Goal: Check status: Check status

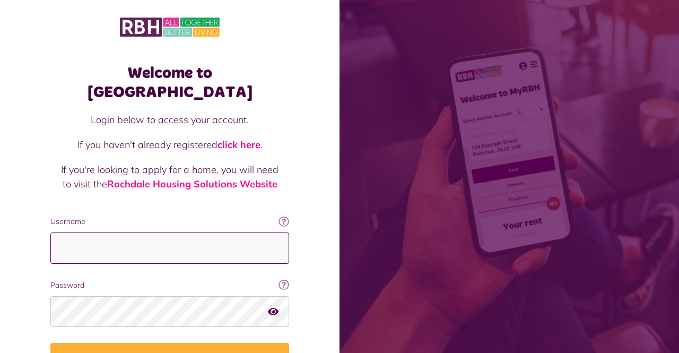
click at [119, 232] on input "Username" at bounding box center [169, 247] width 239 height 31
type input "**********"
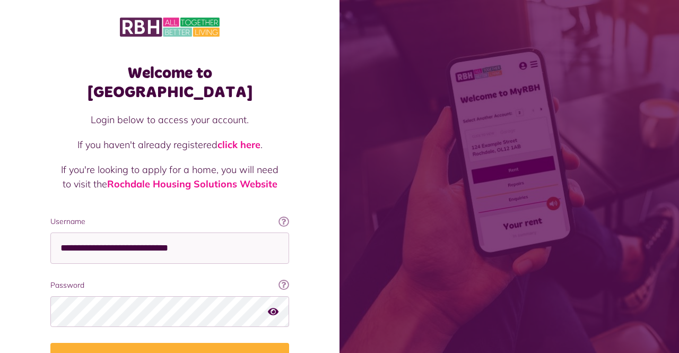
click at [50, 343] on button "Login" at bounding box center [169, 358] width 239 height 30
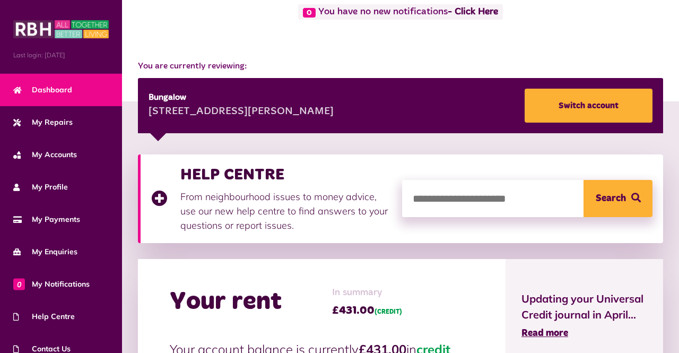
click at [65, 153] on span "My Accounts" at bounding box center [45, 154] width 64 height 11
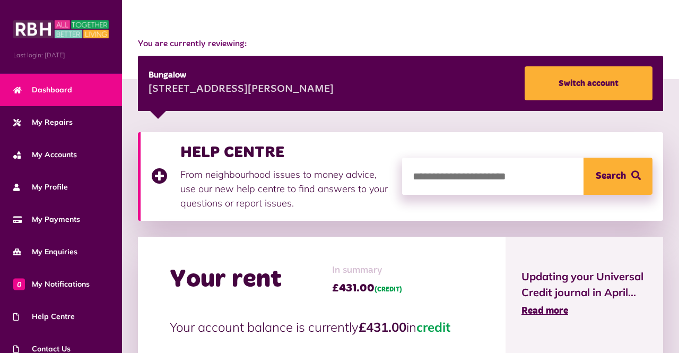
scroll to position [131, 0]
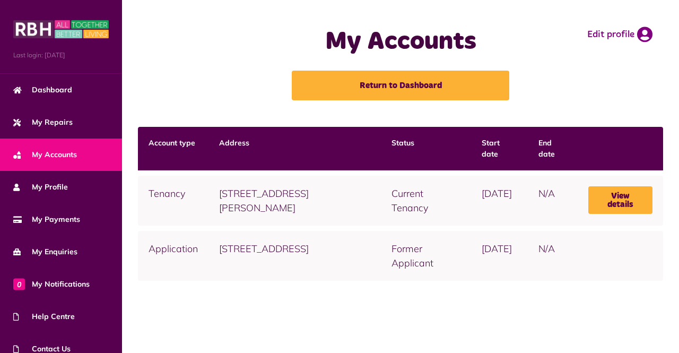
click at [631, 204] on link "View details" at bounding box center [620, 200] width 64 height 28
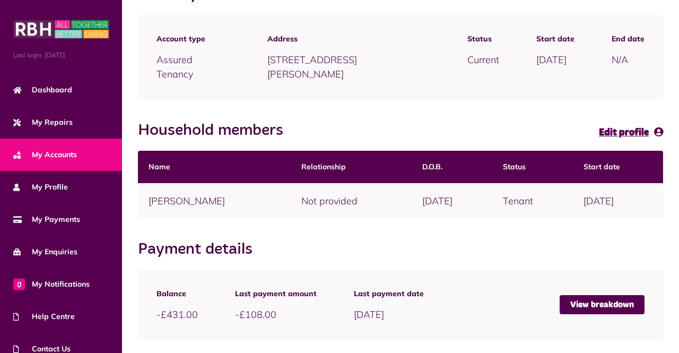
scroll to position [144, 0]
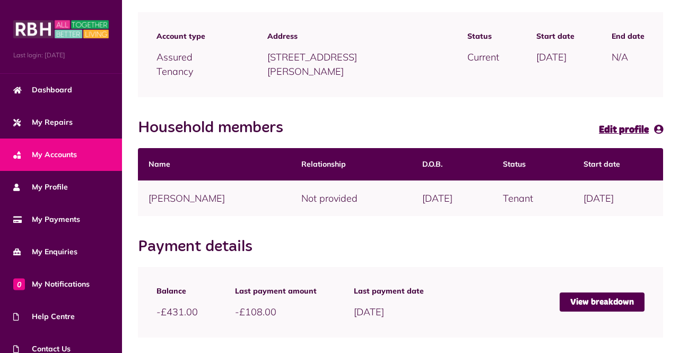
click at [591, 305] on link "View breakdown" at bounding box center [602, 301] width 85 height 19
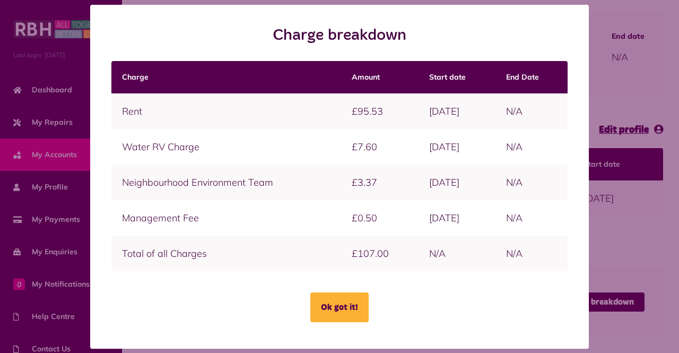
click at [337, 322] on button "Ok got it!" at bounding box center [339, 307] width 58 height 30
